Goal: Information Seeking & Learning: Learn about a topic

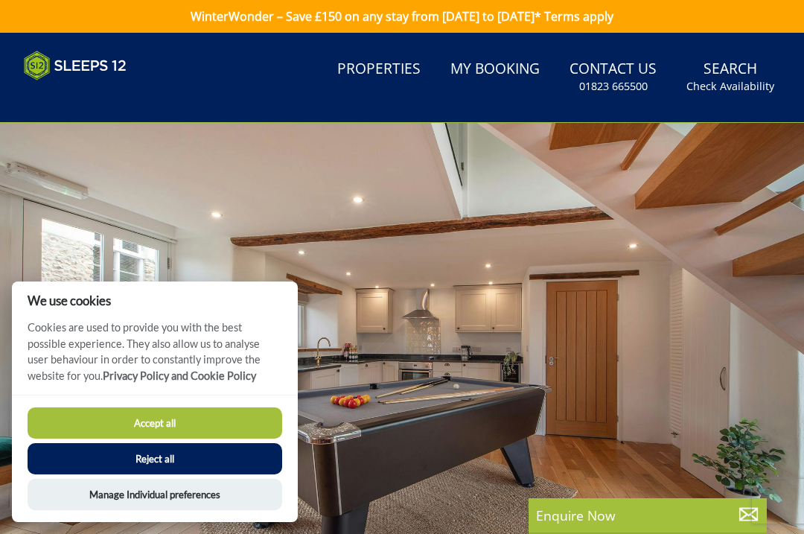
click at [229, 463] on button "Reject all" at bounding box center [155, 458] width 255 height 31
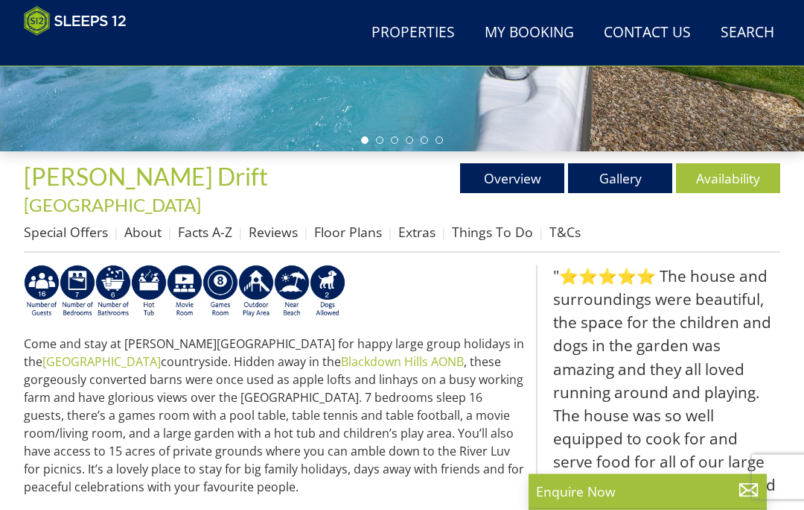
scroll to position [399, 0]
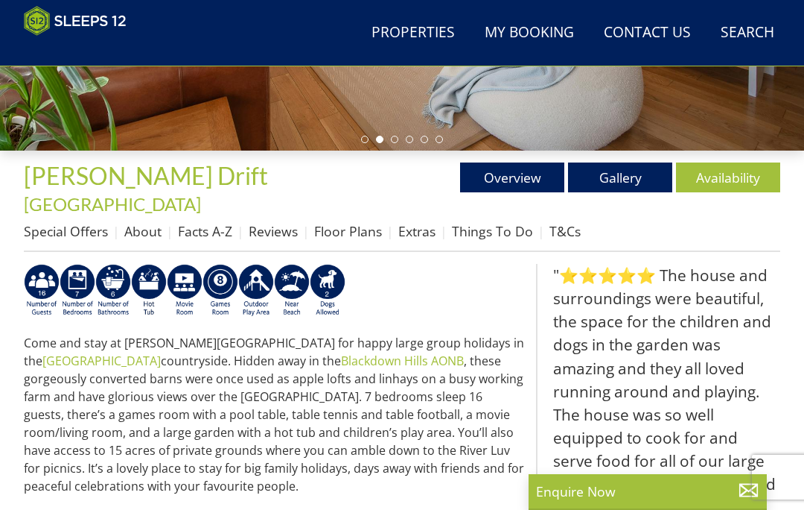
click at [622, 180] on link "Gallery" at bounding box center [620, 177] width 104 height 30
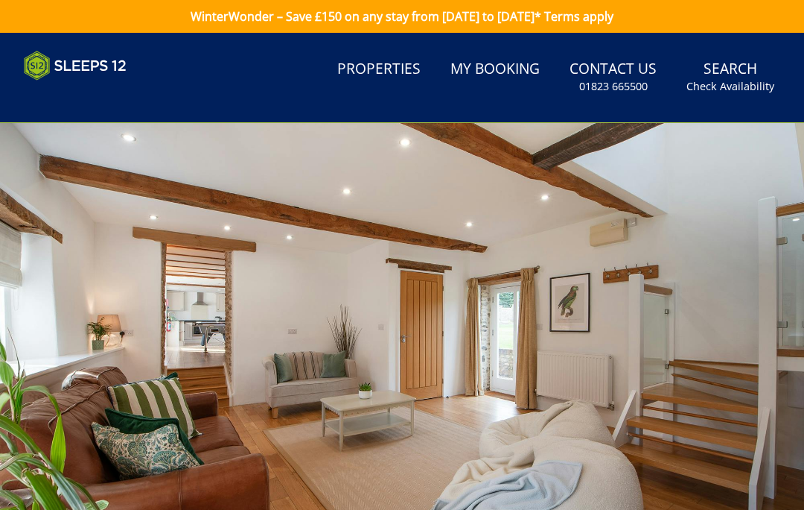
click at [725, 358] on div at bounding box center [402, 348] width 804 height 451
